Goal: Task Accomplishment & Management: Use online tool/utility

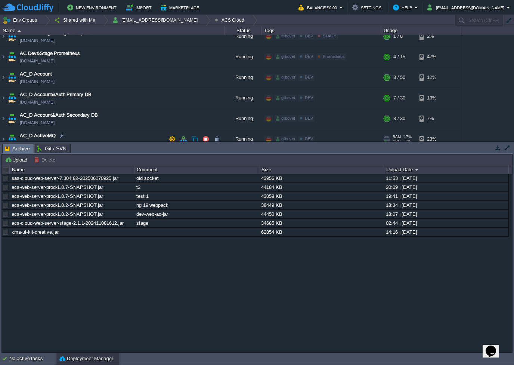
scroll to position [75, 0]
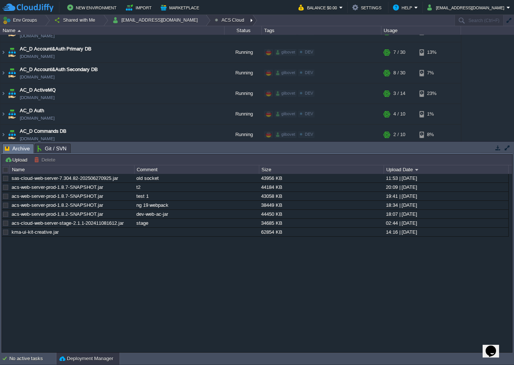
click at [247, 18] on div at bounding box center [252, 20] width 10 height 11
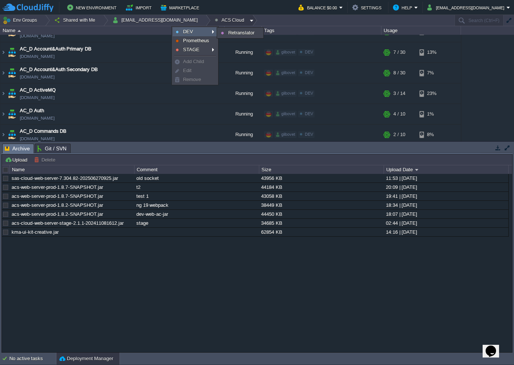
click at [190, 30] on span "DEV" at bounding box center [188, 32] width 10 height 6
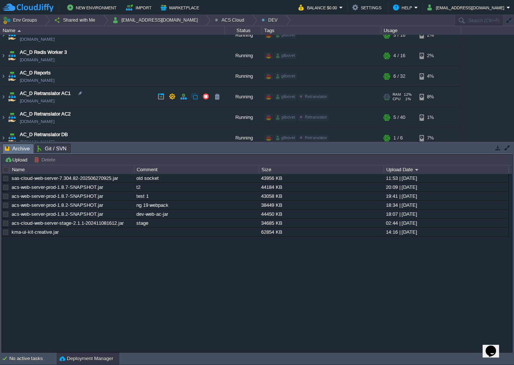
scroll to position [575, 0]
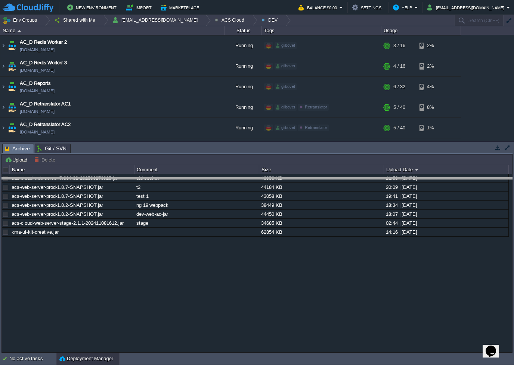
drag, startPoint x: 139, startPoint y: 147, endPoint x: 148, endPoint y: 210, distance: 63.8
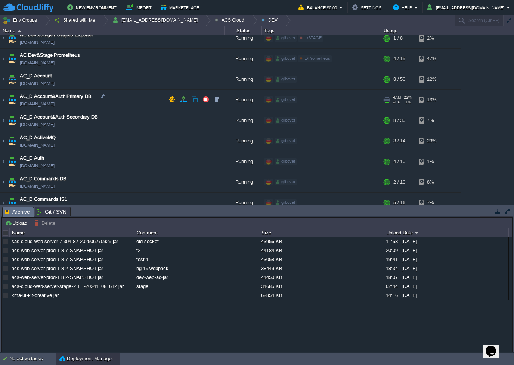
scroll to position [14, 0]
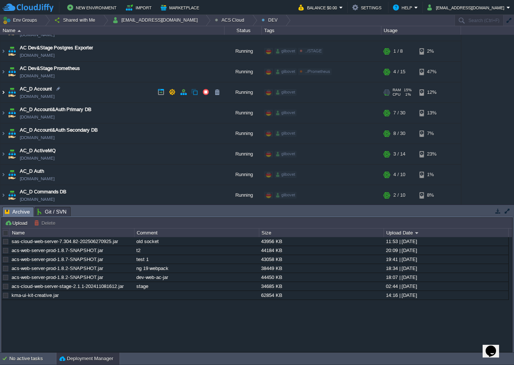
click at [3, 94] on img at bounding box center [3, 92] width 6 height 20
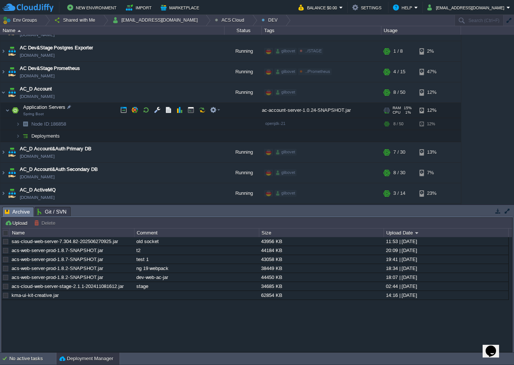
click at [85, 108] on td "Application Servers Spring Boot" at bounding box center [112, 110] width 224 height 15
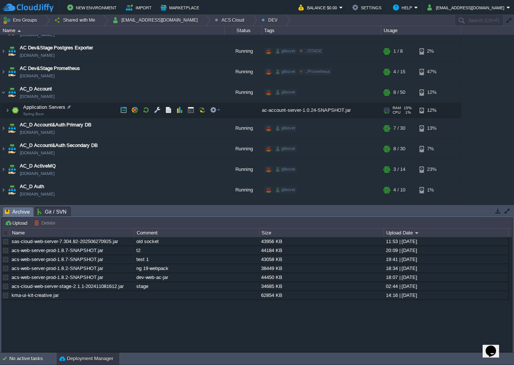
click at [85, 108] on td "Application Servers Spring Boot" at bounding box center [112, 110] width 224 height 15
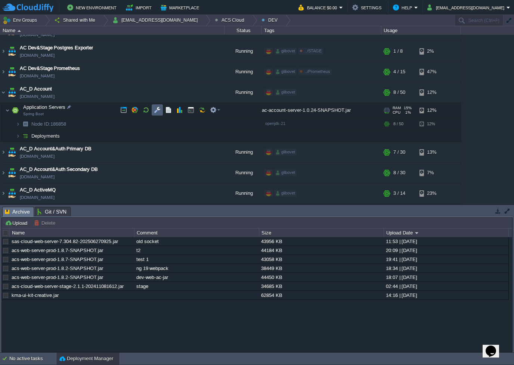
click at [157, 113] on button "button" at bounding box center [157, 110] width 7 height 7
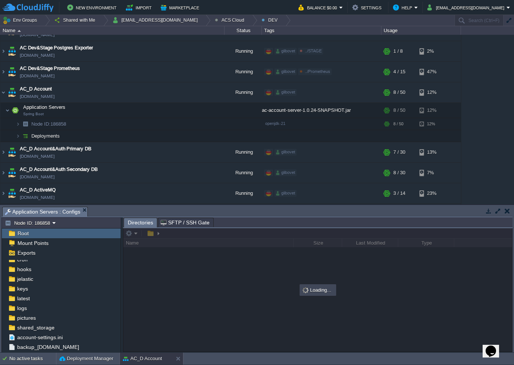
scroll to position [61, 0]
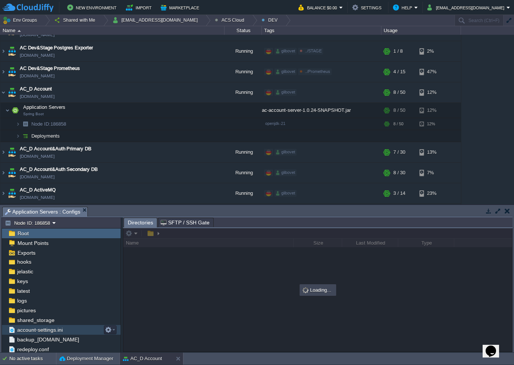
click at [37, 332] on span "account-settings.ini" at bounding box center [40, 329] width 48 height 7
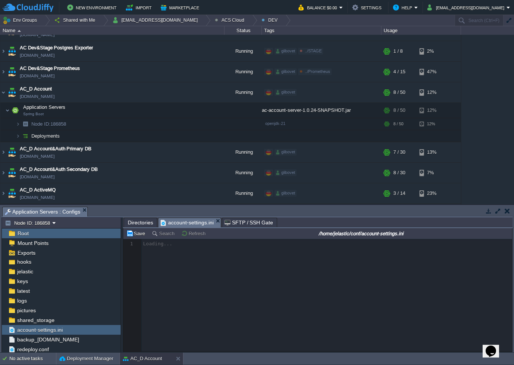
drag, startPoint x: 154, startPoint y: 245, endPoint x: 170, endPoint y: 245, distance: 16.1
click at [170, 245] on div at bounding box center [317, 295] width 389 height 113
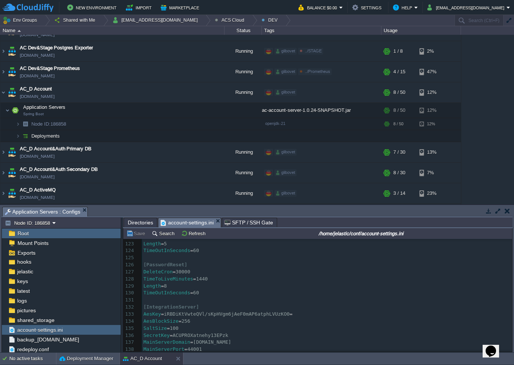
scroll to position [0, 0]
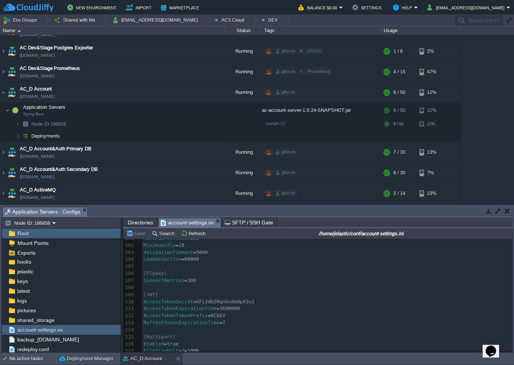
click at [221, 309] on div "236 [ Server ] 89 ConnectionTimeout = 20000 90 IdleTimeout = 180000 91 MaxLifeT…" at bounding box center [327, 305] width 370 height 310
click at [218, 309] on div "236 [ Server ] 89 ConnectionTimeout = 20000 90 IdleTimeout = 180000 91 MaxLifeT…" at bounding box center [327, 305] width 370 height 310
type textarea "1"
click at [130, 235] on button "Save" at bounding box center [136, 233] width 21 height 7
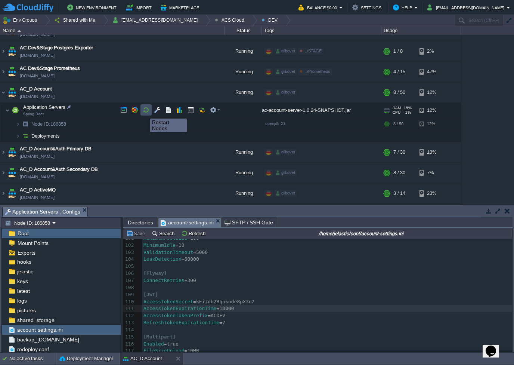
click at [145, 112] on button "button" at bounding box center [146, 110] width 7 height 7
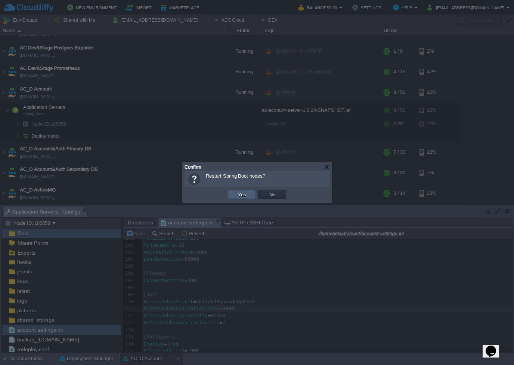
click at [244, 198] on td "Yes" at bounding box center [242, 194] width 28 height 9
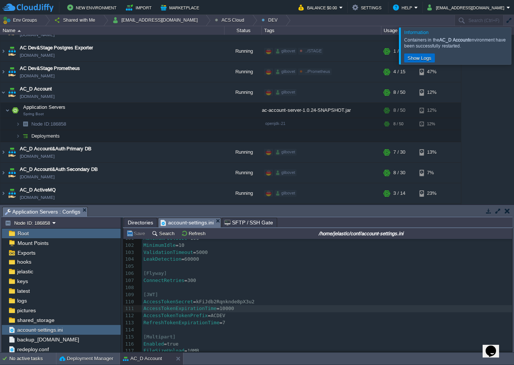
click at [415, 58] on button "Show Logs" at bounding box center [420, 58] width 28 height 7
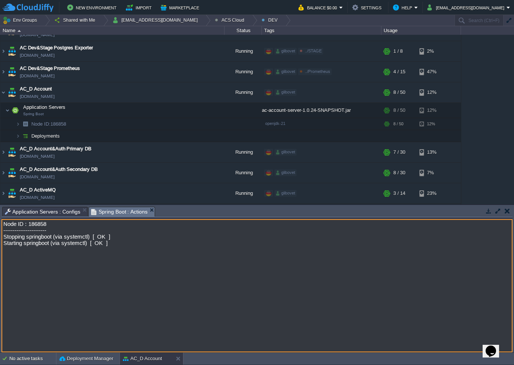
drag, startPoint x: 33, startPoint y: 244, endPoint x: 90, endPoint y: 248, distance: 57.7
click at [67, 245] on textarea "Node ID : 186858 ----------------------- Stopping springboot (via systemctl) [ …" at bounding box center [256, 285] width 511 height 133
click at [95, 248] on textarea "Node ID : 186858 ----------------------- Stopping springboot (via systemctl) [ …" at bounding box center [256, 285] width 511 height 133
click at [113, 249] on textarea "Node ID : 186858 ----------------------- Stopping springboot (via systemctl) [ …" at bounding box center [256, 285] width 511 height 133
